Goal: Check status

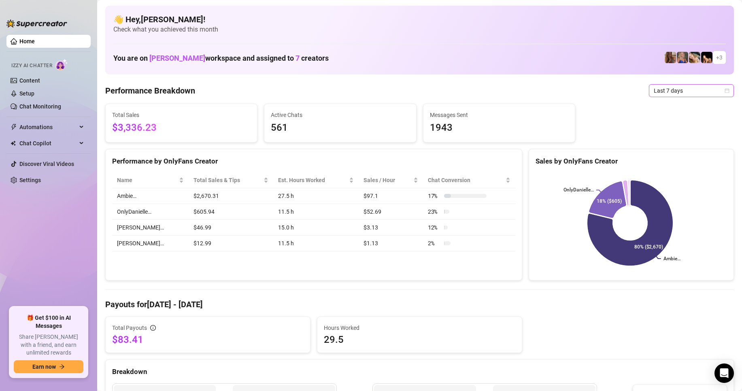
click at [687, 91] on span "Last 7 days" at bounding box center [690, 91] width 75 height 12
click at [679, 109] on div "Last 24 hours" at bounding box center [684, 106] width 72 height 9
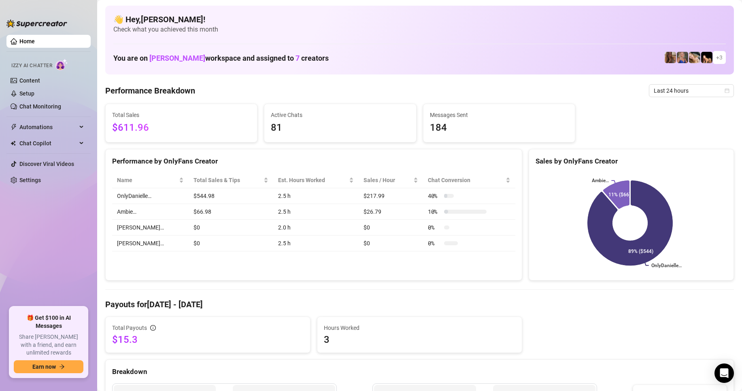
click at [679, 89] on span "Last 24 hours" at bounding box center [690, 91] width 75 height 12
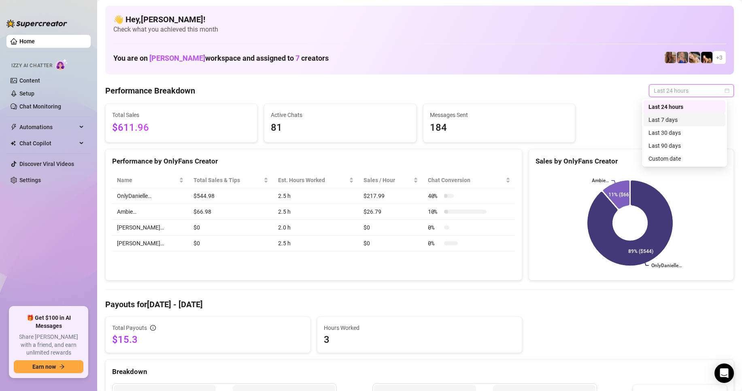
click at [675, 120] on div "Last 7 days" at bounding box center [684, 119] width 72 height 9
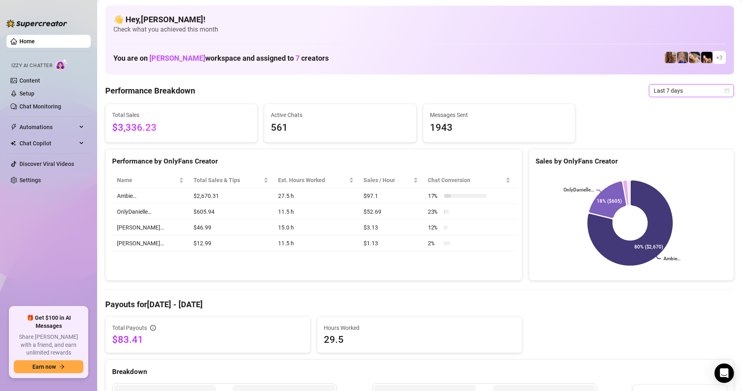
click at [687, 93] on span "Last 7 days" at bounding box center [690, 91] width 75 height 12
click at [677, 157] on div "Custom date" at bounding box center [684, 158] width 72 height 9
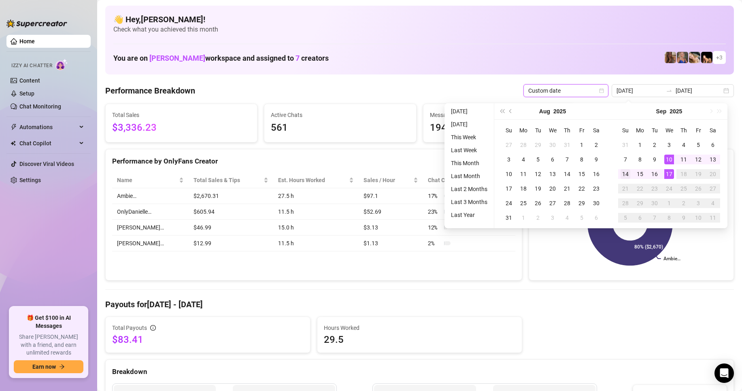
type input "[DATE]"
click at [620, 174] on div "14" at bounding box center [625, 174] width 10 height 10
type input "[DATE]"
click at [657, 306] on h4 "Payouts for [DATE] - [DATE]" at bounding box center [419, 304] width 628 height 11
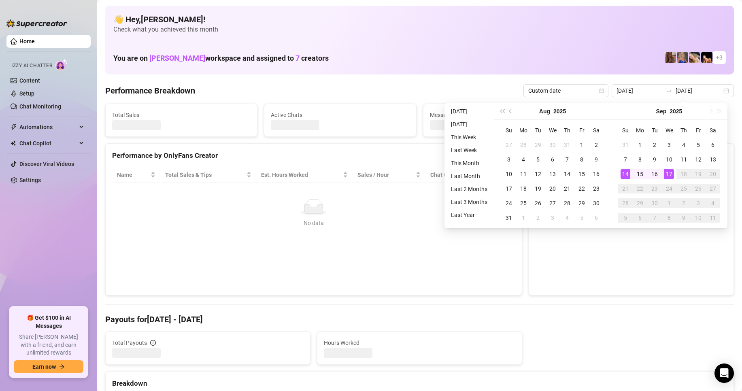
type input "[DATE]"
